Goal: Task Accomplishment & Management: Manage account settings

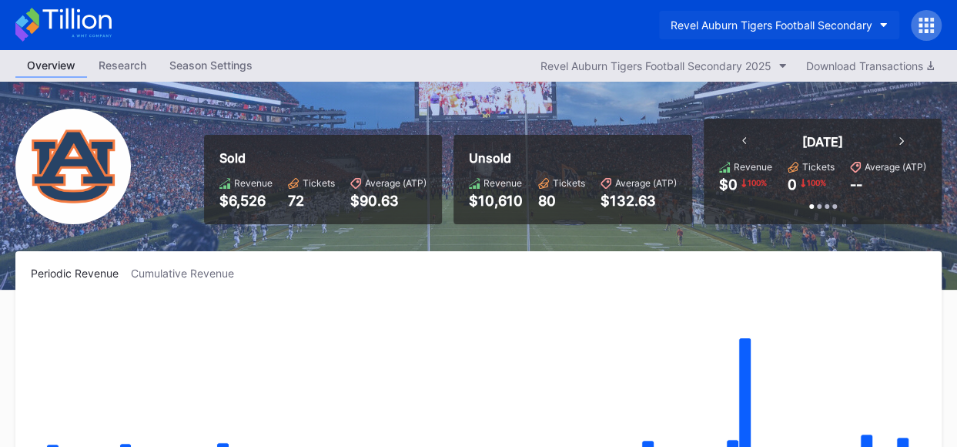
click at [889, 20] on button "Revel Auburn Tigers Football Secondary" at bounding box center [779, 25] width 240 height 28
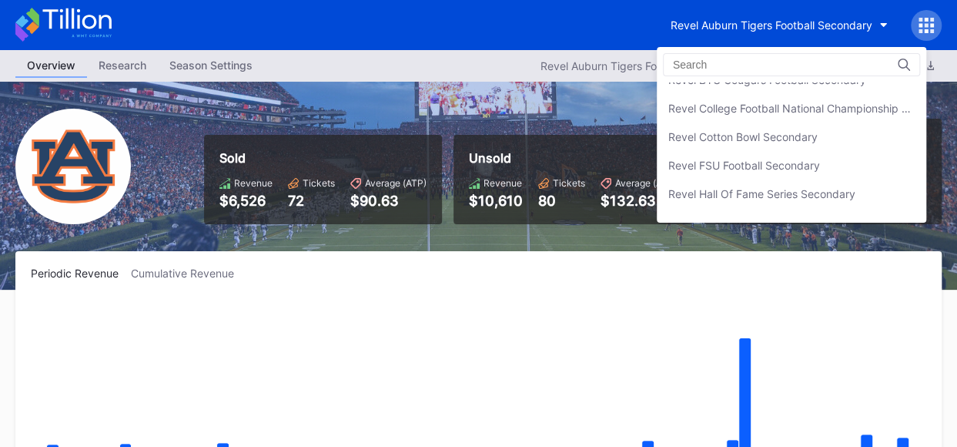
scroll to position [224, 0]
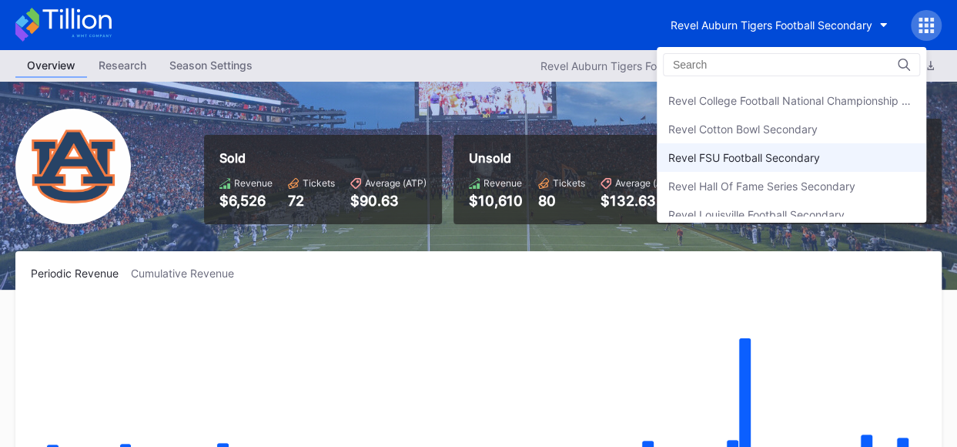
click at [810, 151] on div "Revel FSU Football Secondary" at bounding box center [745, 157] width 152 height 13
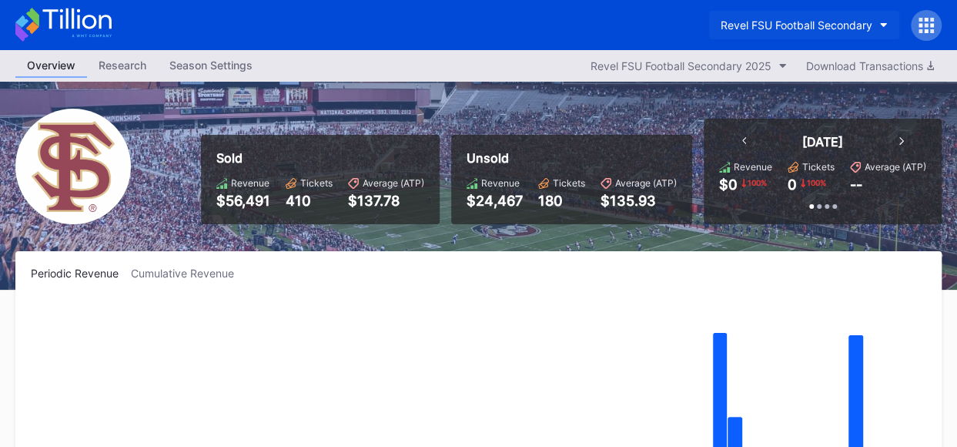
click at [881, 28] on button "Revel FSU Football Secondary" at bounding box center [804, 25] width 190 height 28
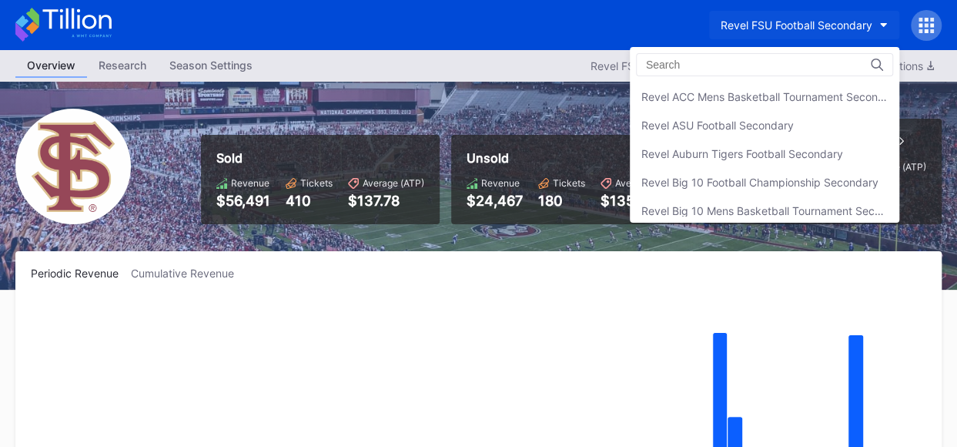
scroll to position [283, 0]
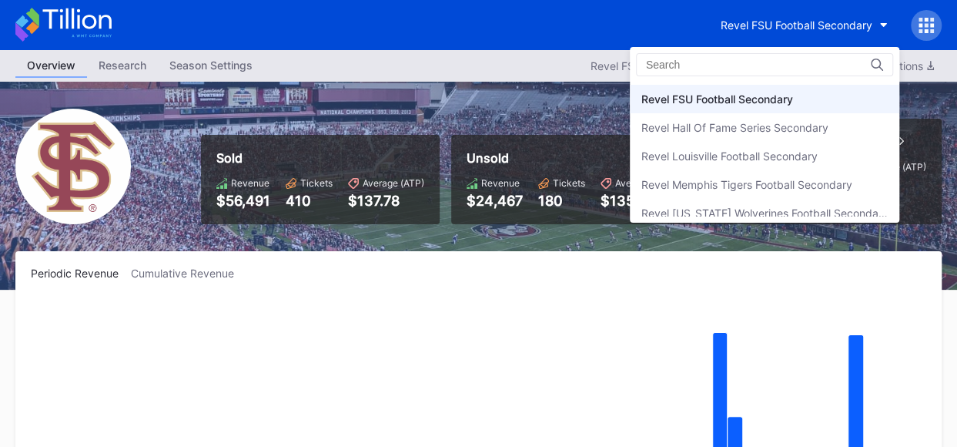
click at [810, 199] on div "Revel [US_STATE] Wolverines Football Secondary" at bounding box center [765, 213] width 270 height 28
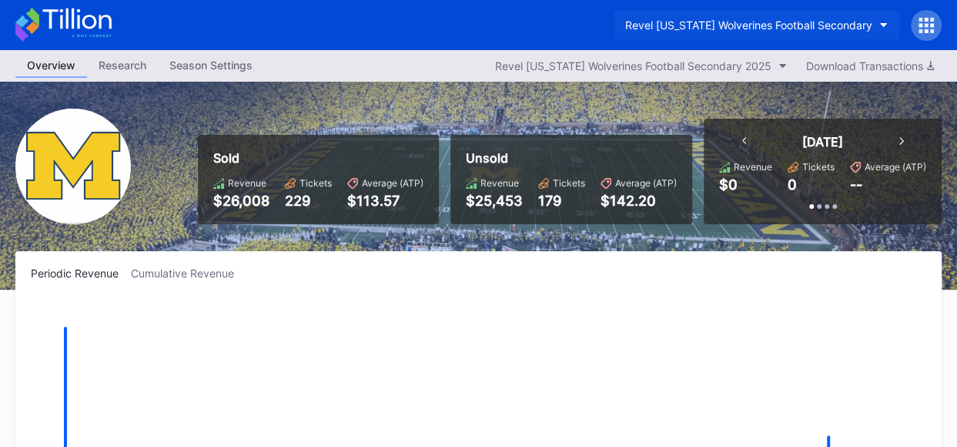
click at [881, 27] on button "Revel [US_STATE] Wolverines Football Secondary" at bounding box center [757, 25] width 286 height 28
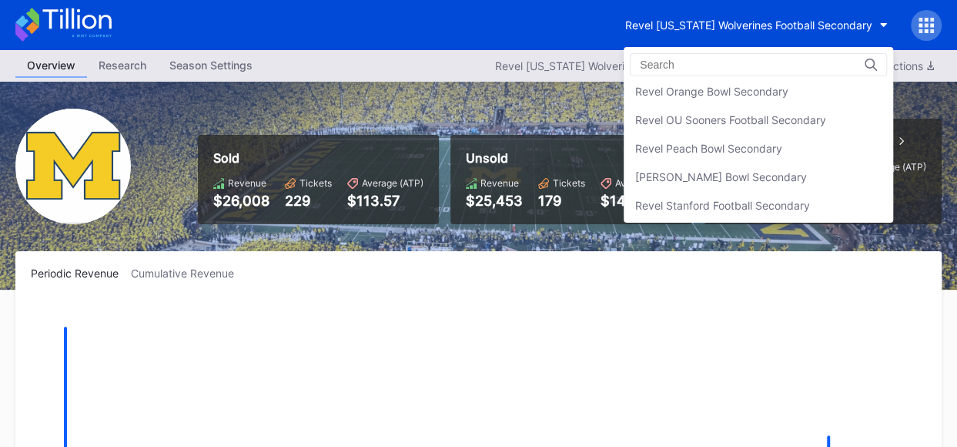
scroll to position [498, 0]
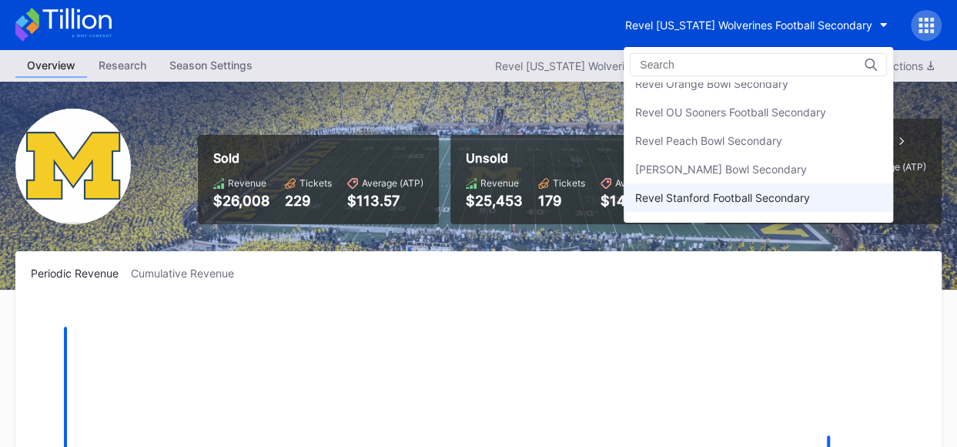
click at [823, 200] on div "Revel Stanford Football Secondary" at bounding box center [759, 197] width 270 height 28
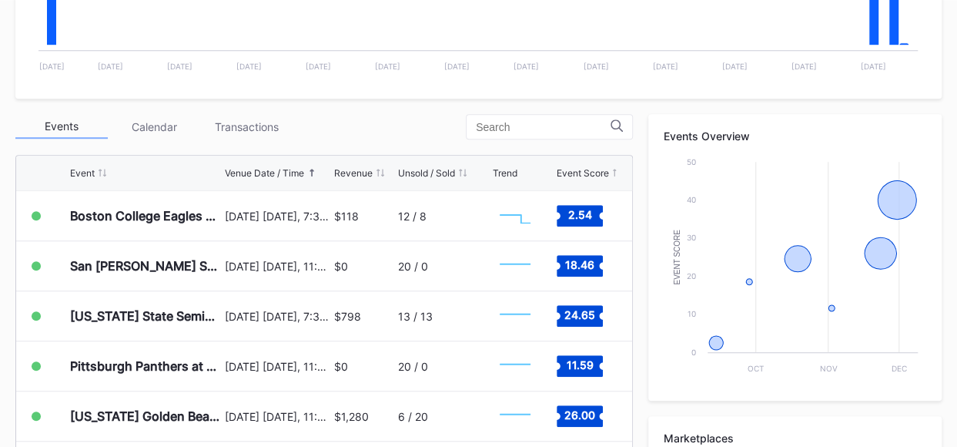
scroll to position [450, 0]
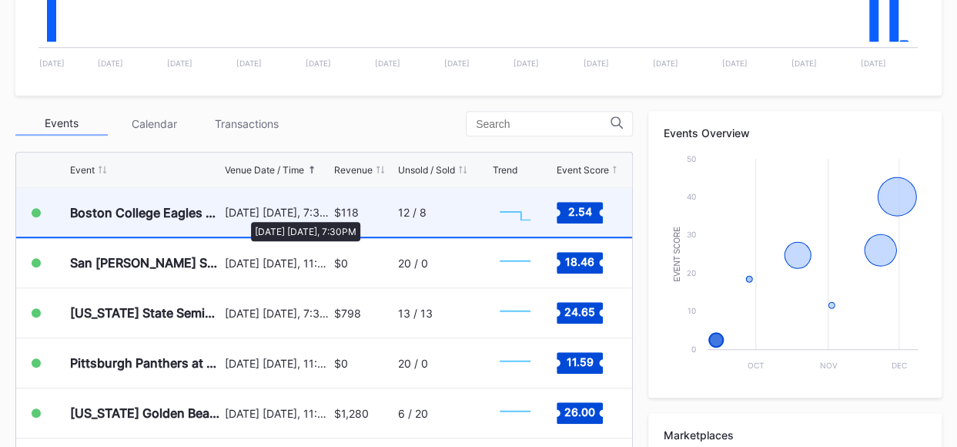
click at [243, 214] on div "[DATE] [DATE], 7:30PM" at bounding box center [278, 212] width 106 height 13
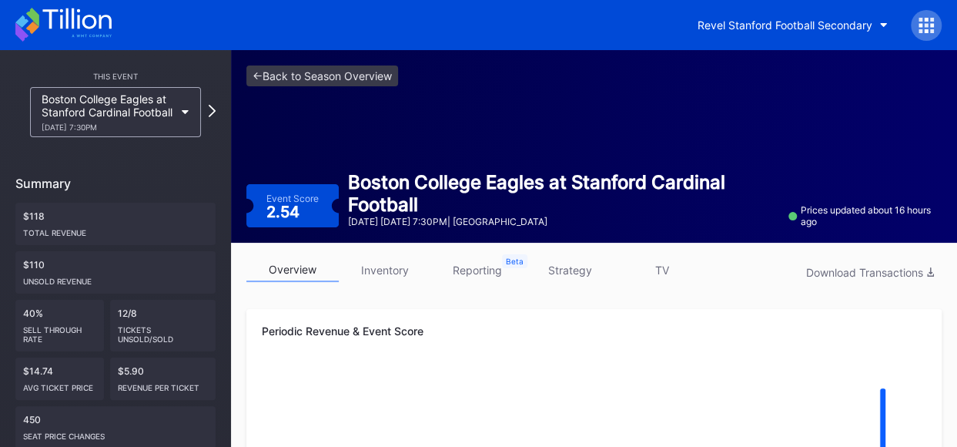
click at [390, 266] on link "inventory" at bounding box center [385, 270] width 92 height 24
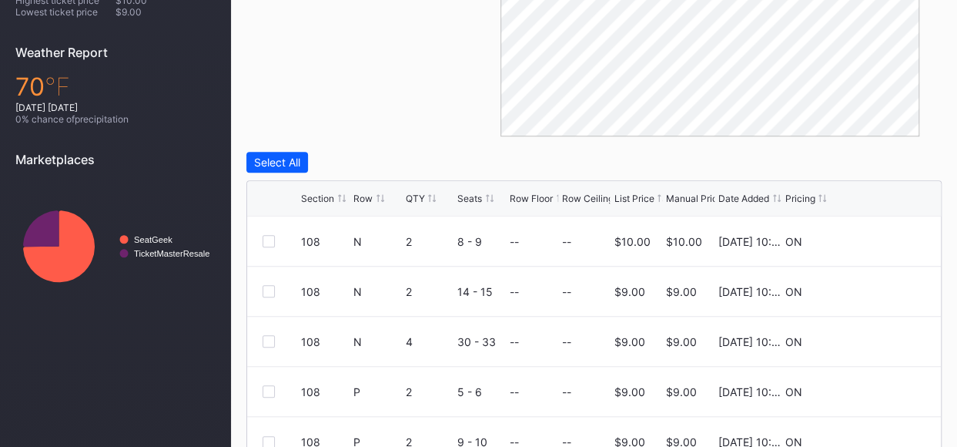
scroll to position [591, 0]
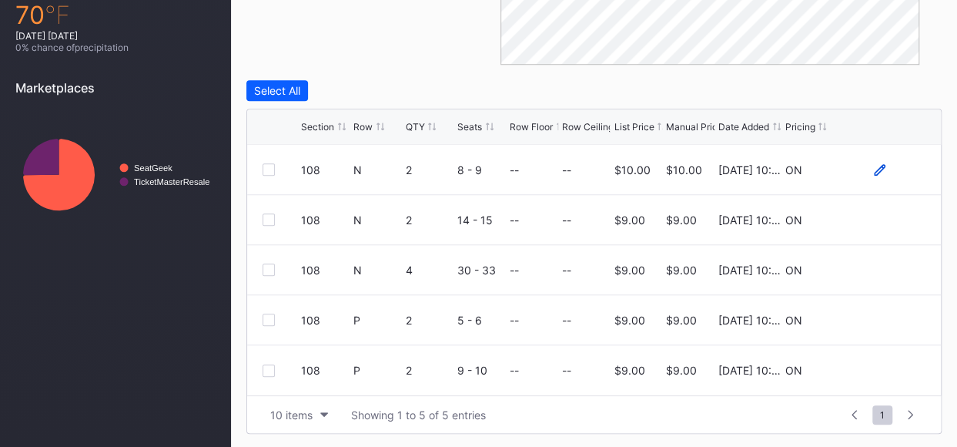
click at [883, 164] on icon at bounding box center [880, 170] width 12 height 12
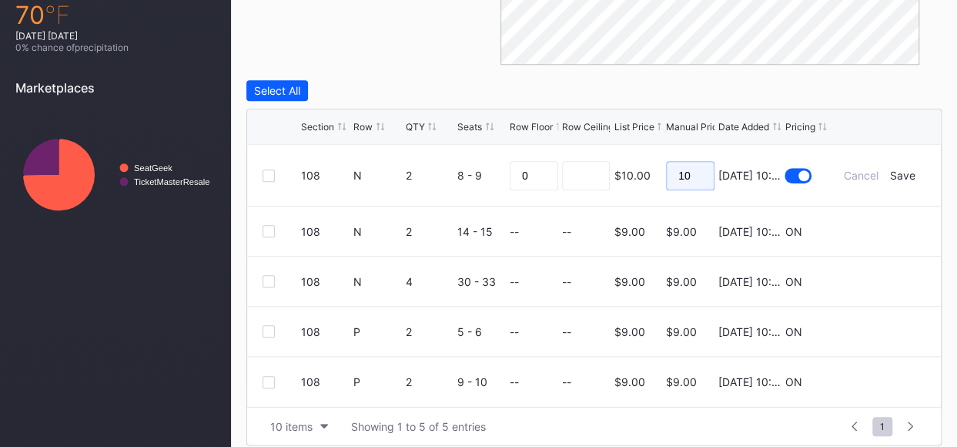
drag, startPoint x: 699, startPoint y: 174, endPoint x: 659, endPoint y: 174, distance: 40.1
click at [659, 174] on form "108 N 2 8 - 9 0 $10.00 10 [DATE] 10:05AM Cancel Save" at bounding box center [613, 175] width 625 height 61
type input "8"
click at [907, 169] on div "Save" at bounding box center [902, 175] width 25 height 13
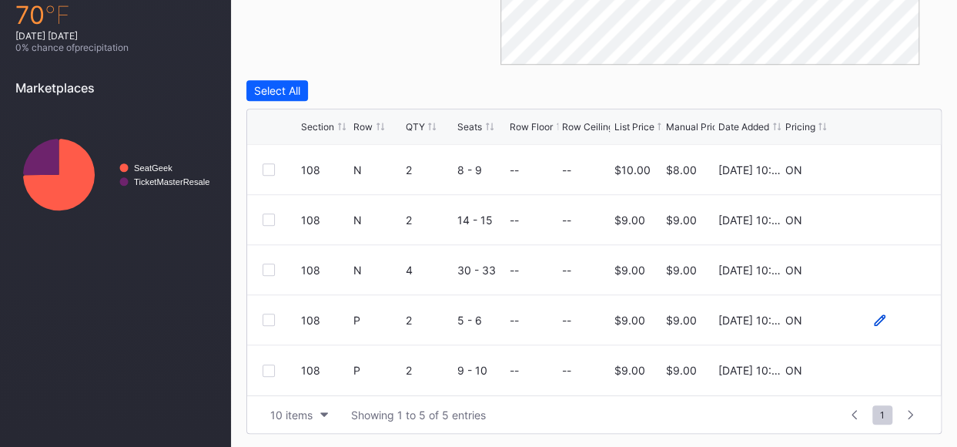
click at [878, 318] on icon at bounding box center [880, 320] width 12 height 12
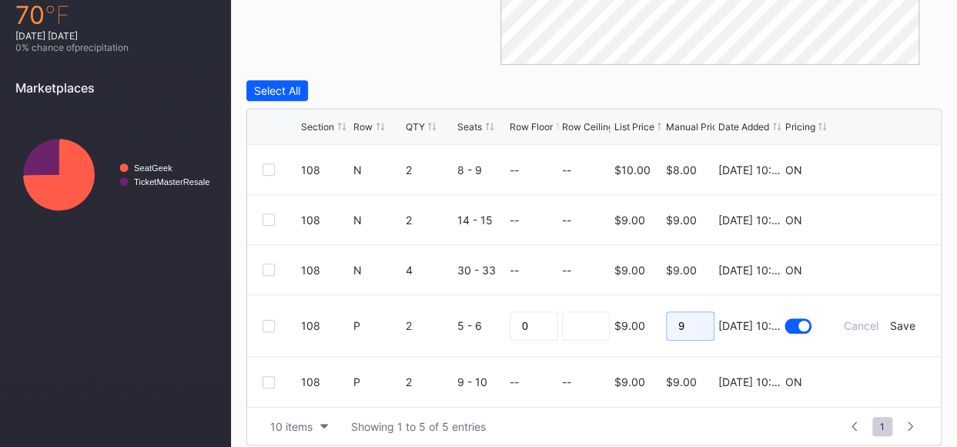
drag, startPoint x: 687, startPoint y: 328, endPoint x: 669, endPoint y: 327, distance: 18.6
click at [669, 327] on input "9" at bounding box center [690, 325] width 49 height 29
type input "7"
click at [901, 326] on div "Save" at bounding box center [902, 325] width 25 height 13
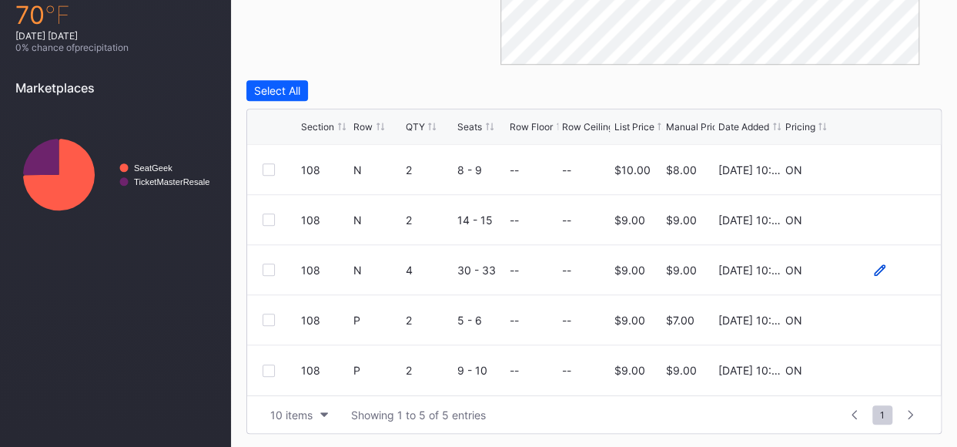
click at [880, 264] on icon at bounding box center [880, 270] width 12 height 12
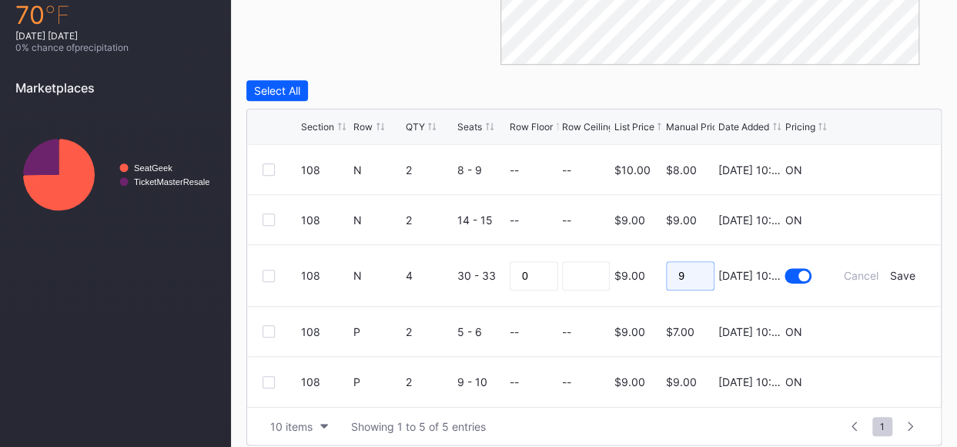
drag, startPoint x: 695, startPoint y: 273, endPoint x: 656, endPoint y: 273, distance: 38.5
click at [656, 273] on form "108 N 4 30 - 33 0 $9.00 9 [DATE] 10:05AM Cancel Save" at bounding box center [613, 275] width 625 height 61
type input "8"
click at [892, 273] on div "Save" at bounding box center [902, 275] width 25 height 13
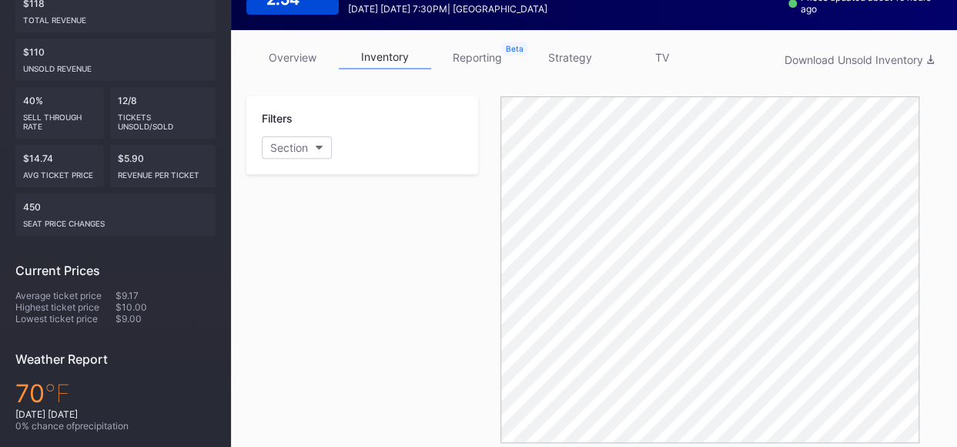
scroll to position [59, 0]
